Goal: Find specific page/section: Find specific page/section

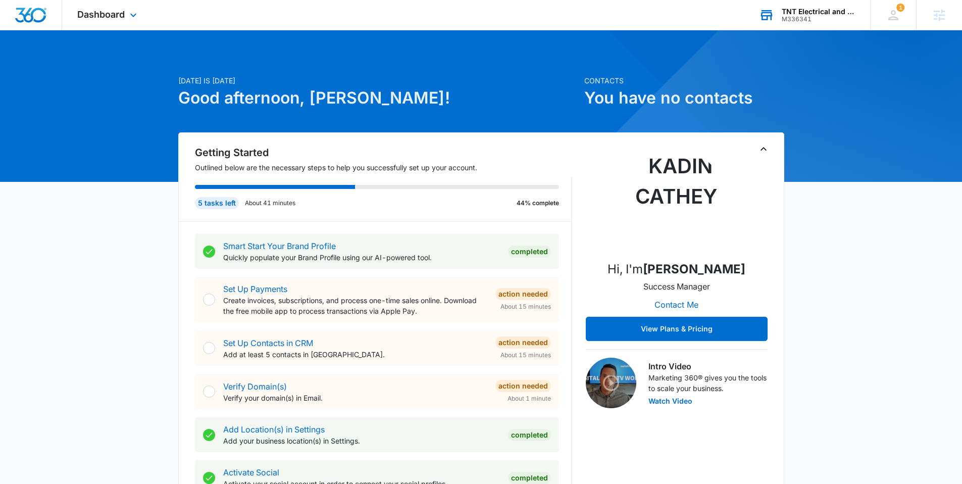
click at [807, 17] on div "M336341" at bounding box center [819, 19] width 74 height 7
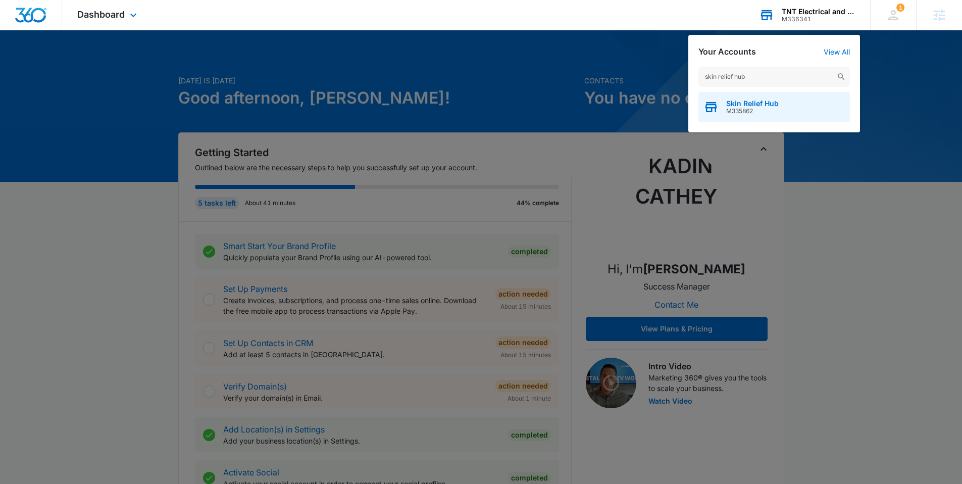
type input "skin relief hub"
click at [740, 104] on span "Skin Relief Hub" at bounding box center [752, 104] width 53 height 8
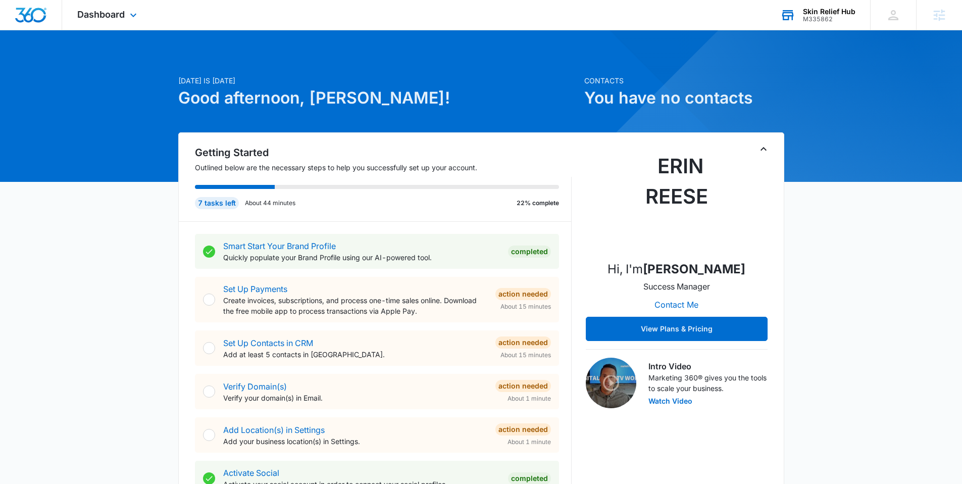
click at [821, 16] on div "M335862" at bounding box center [829, 19] width 53 height 7
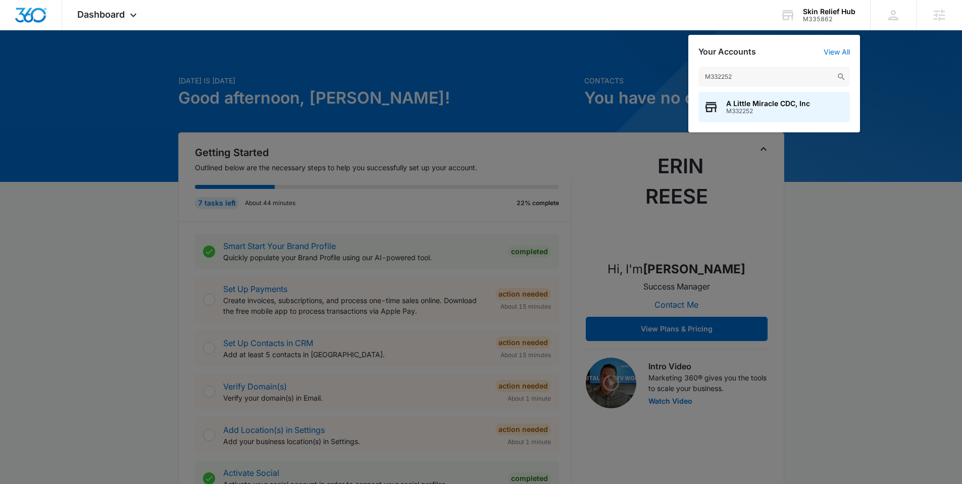
drag, startPoint x: 739, startPoint y: 77, endPoint x: 691, endPoint y: 78, distance: 47.5
click at [689, 78] on div "M332252 A Little Miracle CDC, Inc M332252" at bounding box center [775, 95] width 172 height 76
type input "M332352"
click at [539, 59] on div at bounding box center [481, 242] width 962 height 484
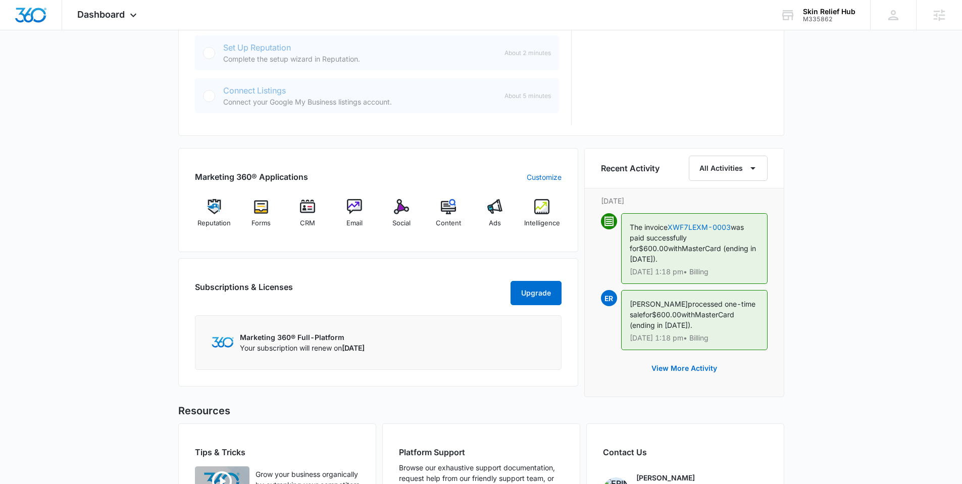
scroll to position [517, 0]
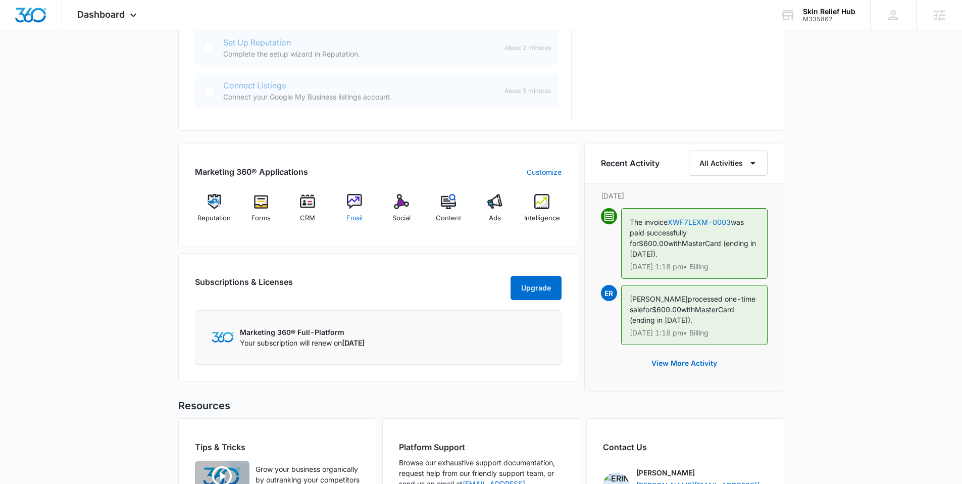
click at [369, 204] on div "Email" at bounding box center [354, 212] width 39 height 36
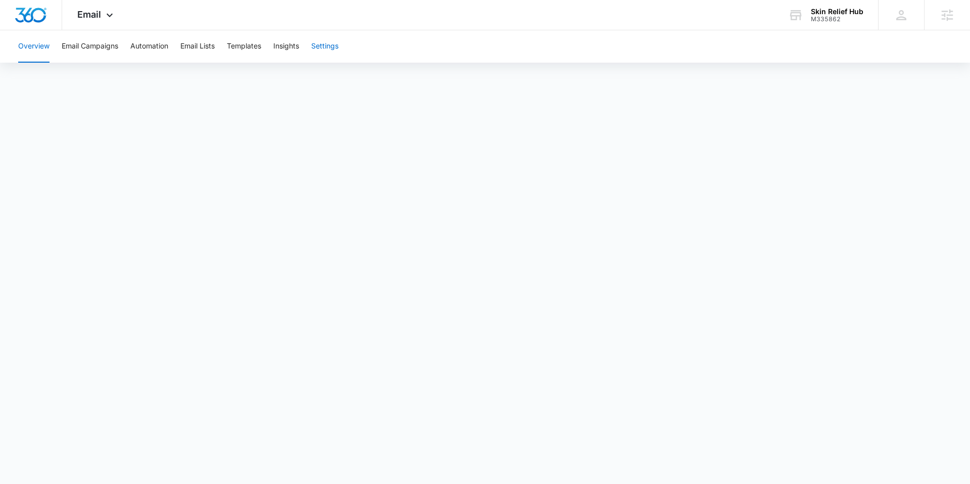
click at [323, 55] on button "Settings" at bounding box center [324, 46] width 27 height 32
